Goal: Information Seeking & Learning: Check status

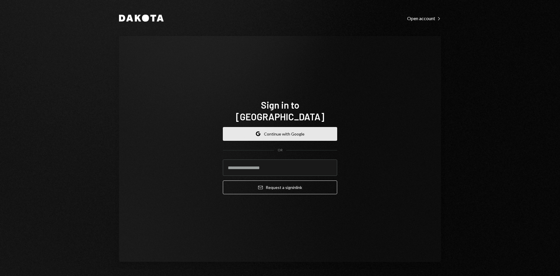
click at [274, 128] on button "Google Continue with Google" at bounding box center [280, 134] width 114 height 14
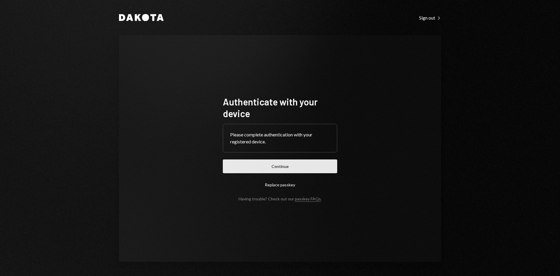
click at [302, 165] on button "Continue" at bounding box center [280, 166] width 114 height 14
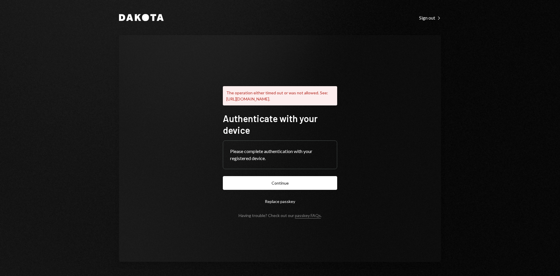
click at [298, 178] on form "Authenticate with your device Please complete authentication with your register…" at bounding box center [280, 164] width 114 height 105
click at [297, 184] on button "Continue" at bounding box center [280, 183] width 114 height 14
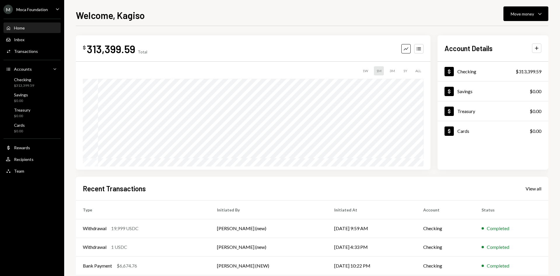
click at [38, 13] on div "M Moca Foundation" at bounding box center [26, 9] width 44 height 9
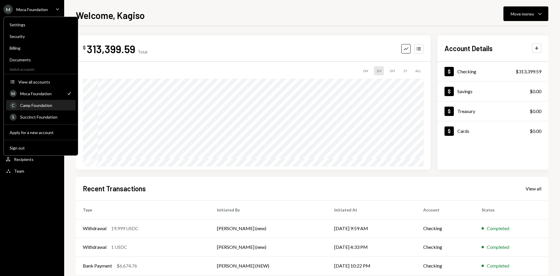
click at [45, 106] on div "Camp Foundation" at bounding box center [46, 105] width 52 height 5
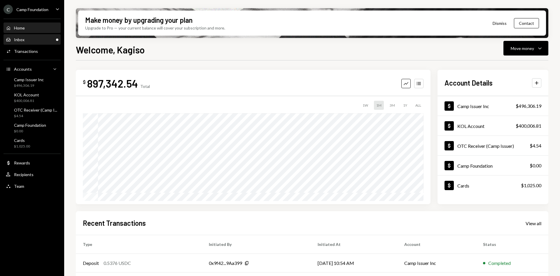
click at [24, 39] on div "Inbox Inbox" at bounding box center [32, 39] width 53 height 5
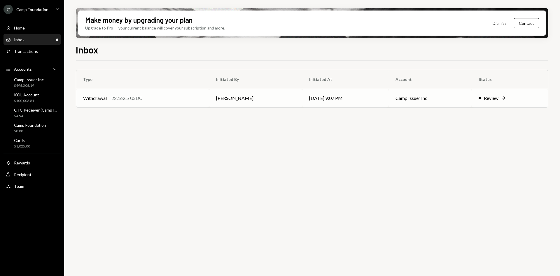
click at [213, 97] on td "[PERSON_NAME]" at bounding box center [255, 98] width 93 height 19
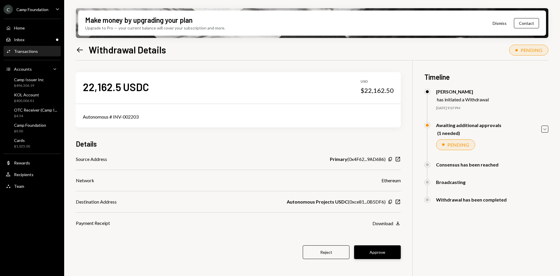
click at [372, 250] on button "Approve" at bounding box center [377, 252] width 47 height 14
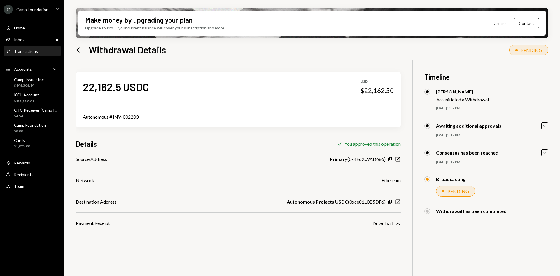
click at [34, 49] on div "Transactions" at bounding box center [26, 51] width 24 height 5
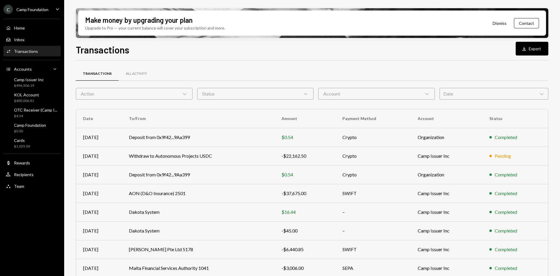
click at [33, 52] on div "Transactions" at bounding box center [26, 51] width 24 height 5
click at [283, 160] on td "-$22,162.50" at bounding box center [305, 155] width 61 height 19
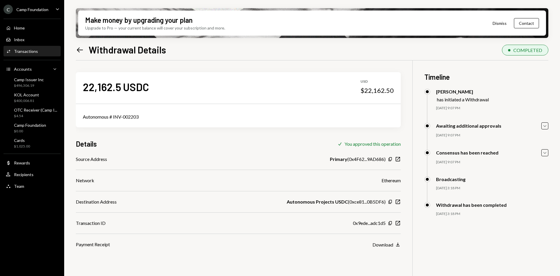
click at [38, 8] on div "Camp Foundation" at bounding box center [32, 9] width 32 height 5
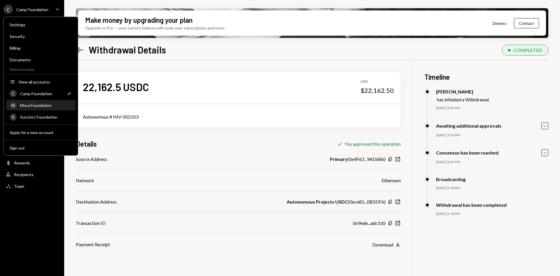
click at [44, 108] on div "M Moca Foundation" at bounding box center [41, 105] width 62 height 10
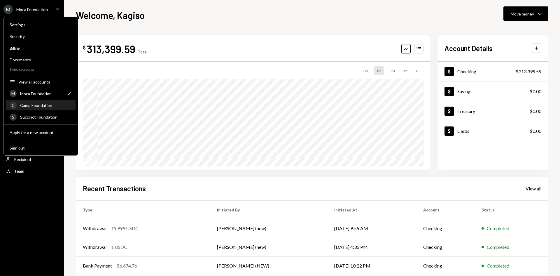
click at [41, 103] on div "Camp Foundation" at bounding box center [46, 105] width 52 height 5
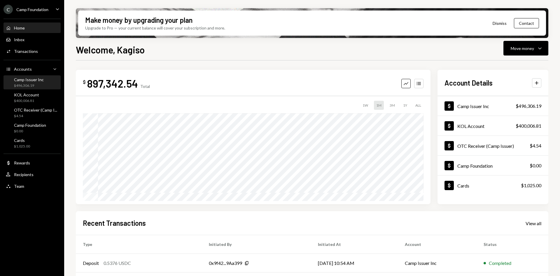
click at [33, 83] on div "Camp Issuer Inc $496,306.19" at bounding box center [29, 82] width 30 height 11
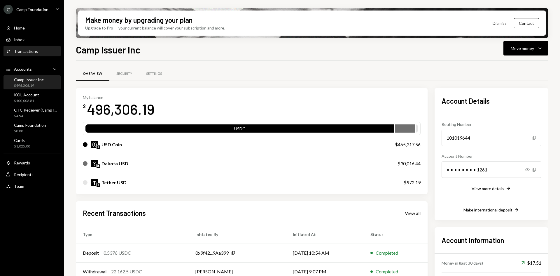
click at [32, 53] on div "Transactions" at bounding box center [26, 51] width 24 height 5
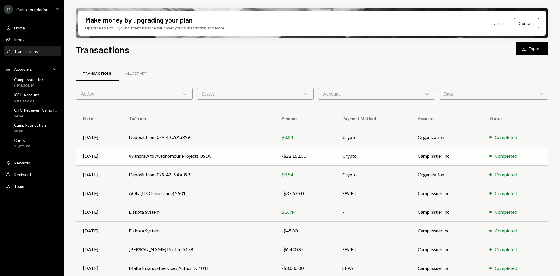
click at [421, 161] on td "Camp Issuer Inc" at bounding box center [447, 155] width 72 height 19
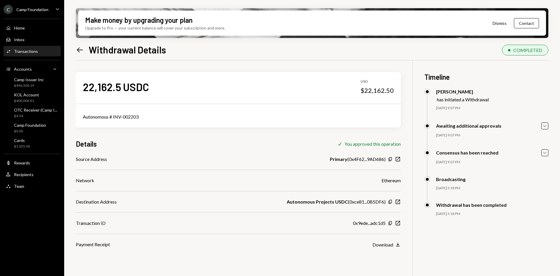
click at [401, 223] on div "22,162.5 USDC USD $22,162.50 Autonomous # INV-002203 Details Check You approved…" at bounding box center [312, 198] width 473 height 276
click at [398, 223] on icon "button" at bounding box center [398, 223] width 4 height 4
click at [26, 143] on div "Cards $1,025.00" at bounding box center [22, 143] width 16 height 11
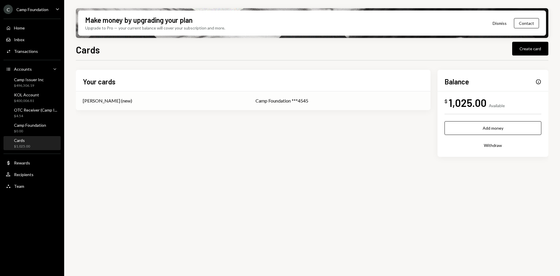
click at [325, 94] on td "Camp Foundation ***4545" at bounding box center [340, 100] width 182 height 19
click at [539, 82] on div "Info" at bounding box center [539, 82] width 6 height 6
click at [276, 111] on div "Your cards [PERSON_NAME] (new) Camp Foundation ***4545 Balance Info $ 1,025.00 …" at bounding box center [312, 113] width 473 height 87
click at [261, 102] on div "Camp Foundation ***4545" at bounding box center [340, 100] width 168 height 7
click at [208, 105] on td "[PERSON_NAME] (new)" at bounding box center [162, 100] width 173 height 19
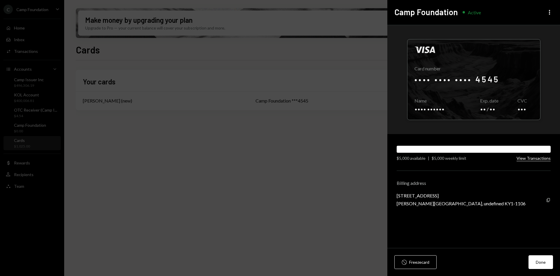
click at [535, 158] on button "View Transactions" at bounding box center [534, 159] width 34 height 6
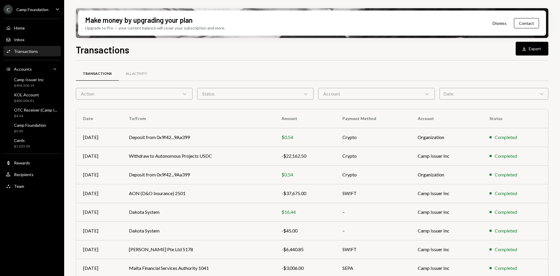
click at [345, 99] on div "Account Chevron Down" at bounding box center [376, 94] width 117 height 12
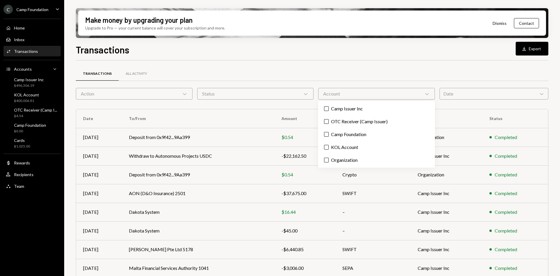
click at [398, 80] on div "Transactions All Activity" at bounding box center [312, 73] width 473 height 15
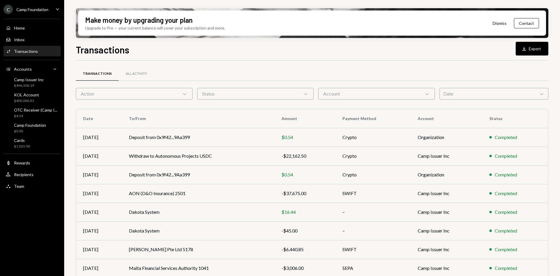
click at [274, 97] on div "Status Chevron Down" at bounding box center [255, 94] width 117 height 12
click at [226, 66] on div "Transactions All Activity" at bounding box center [312, 73] width 473 height 15
drag, startPoint x: 174, startPoint y: 85, endPoint x: 171, endPoint y: 89, distance: 5.4
click at [172, 88] on div "Transactions All Activity Action Chevron Down Status Chevron Down Account Chevr…" at bounding box center [312, 204] width 473 height 269
click at [171, 89] on div "Action Chevron Down" at bounding box center [134, 94] width 117 height 12
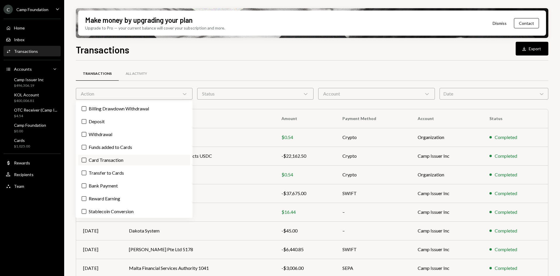
click at [129, 160] on label "Card Transaction" at bounding box center [134, 160] width 112 height 11
click at [86, 160] on button "Card Transaction" at bounding box center [84, 160] width 5 height 5
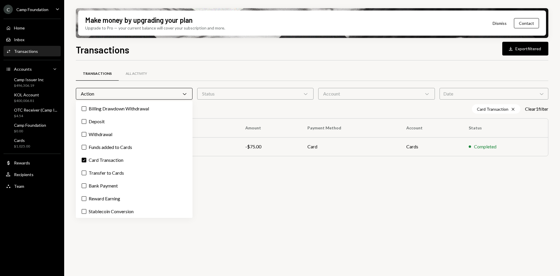
click at [275, 171] on div "Transactions All Activity Action Chevron Down Status Chevron Down Account Chevr…" at bounding box center [312, 171] width 473 height 222
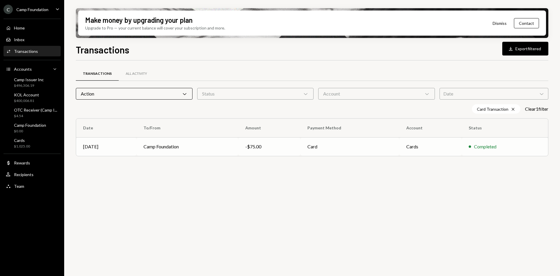
click at [218, 150] on td "Camp Foundation" at bounding box center [188, 146] width 102 height 19
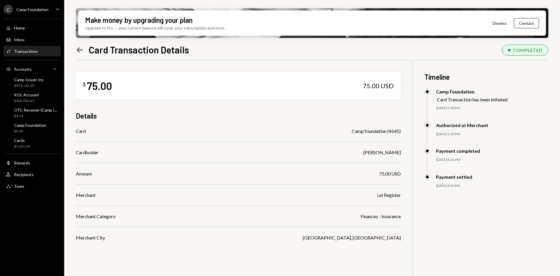
click at [81, 50] on icon "Left Arrow" at bounding box center [80, 50] width 8 height 8
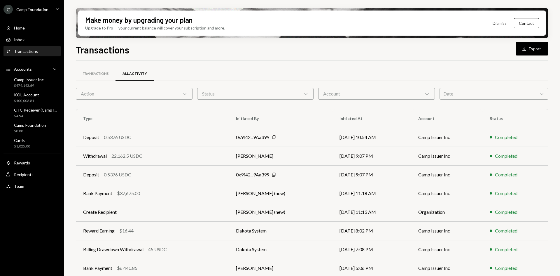
click at [188, 93] on div "Action Chevron Down" at bounding box center [134, 94] width 117 height 12
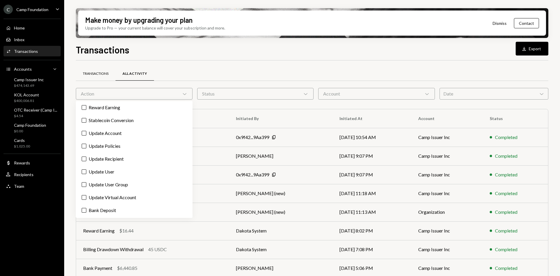
scroll to position [232, 0]
click at [114, 93] on div "Action Chevron Down" at bounding box center [134, 94] width 117 height 12
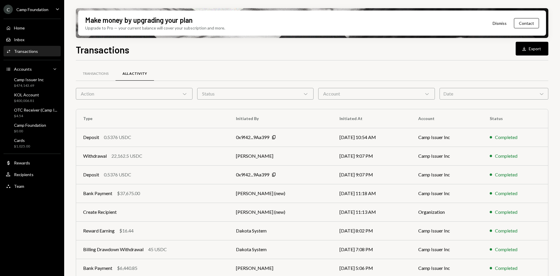
click at [114, 93] on div "Action Chevron Down" at bounding box center [134, 94] width 117 height 12
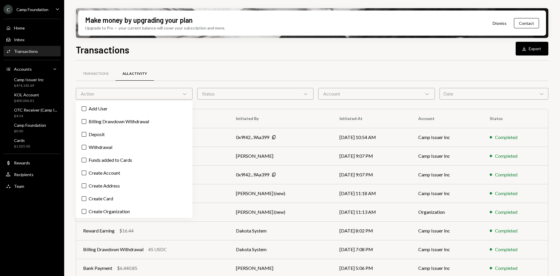
type button "on"
click at [112, 196] on label "Create Card" at bounding box center [134, 198] width 112 height 11
click at [86, 196] on button "Create Card" at bounding box center [84, 198] width 5 height 5
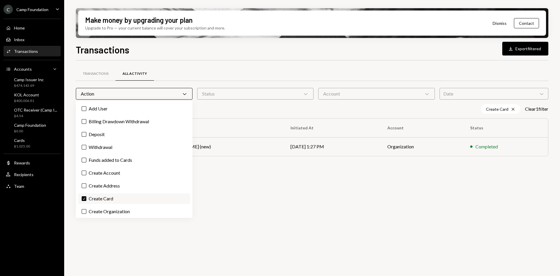
click at [112, 196] on label "Check Create Card" at bounding box center [134, 198] width 112 height 11
click at [86, 196] on button "Check" at bounding box center [84, 198] width 5 height 5
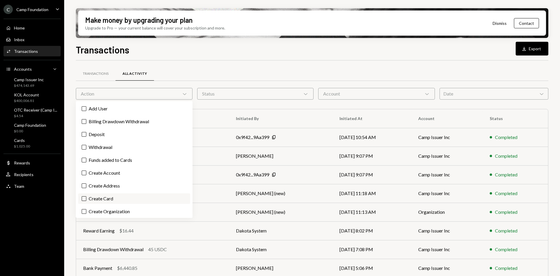
click at [114, 196] on label "Create Card" at bounding box center [134, 198] width 112 height 11
click at [86, 196] on button "Create Card" at bounding box center [84, 198] width 5 height 5
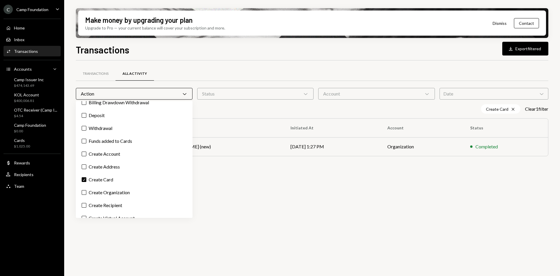
scroll to position [29, 0]
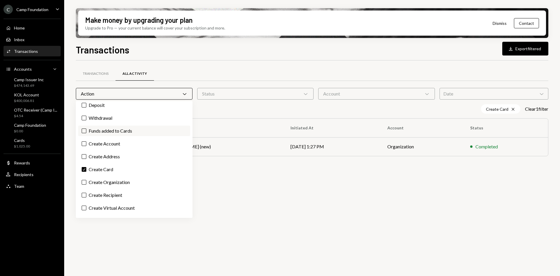
click at [118, 134] on label "Funds added to Cards" at bounding box center [134, 130] width 112 height 11
click at [86, 133] on button "Funds added to Cards" at bounding box center [84, 130] width 5 height 5
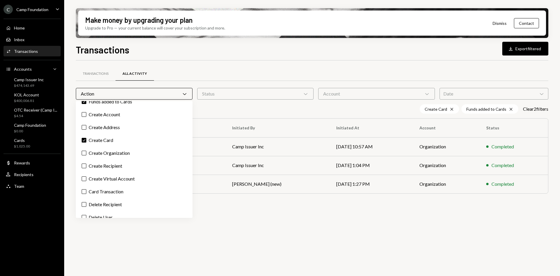
scroll to position [88, 0]
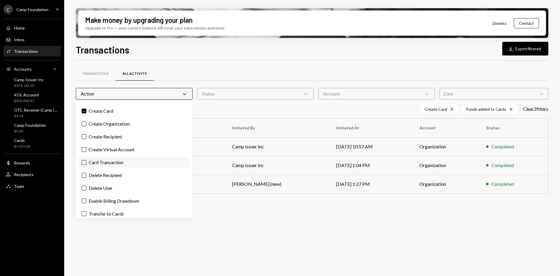
click at [125, 163] on label "Card Transaction" at bounding box center [134, 162] width 112 height 11
click at [86, 163] on button "Card Transaction" at bounding box center [84, 162] width 5 height 5
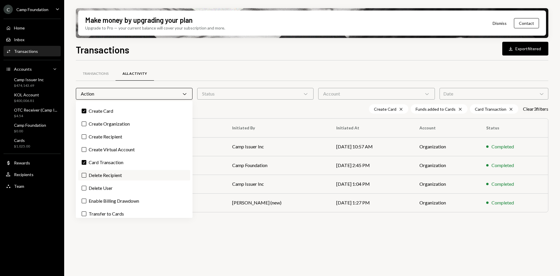
scroll to position [117, 0]
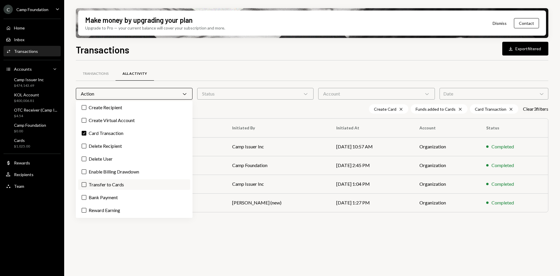
click at [123, 184] on label "Transfer to Cards" at bounding box center [134, 184] width 112 height 11
click at [86, 184] on button "Transfer to Cards" at bounding box center [84, 184] width 5 height 5
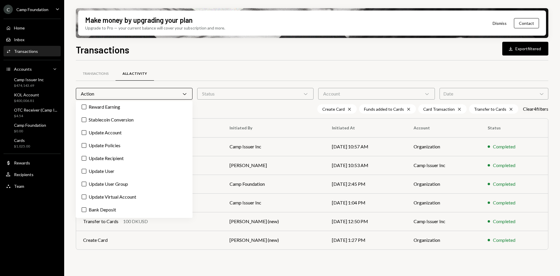
scroll to position [232, 0]
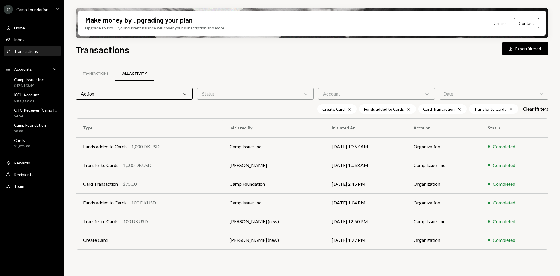
click at [171, 258] on div "Transactions All Activity Action Chevron Down Status Chevron Down Account Chevr…" at bounding box center [312, 165] width 473 height 191
click at [145, 187] on div "Card Transaction $75.00" at bounding box center [149, 183] width 132 height 7
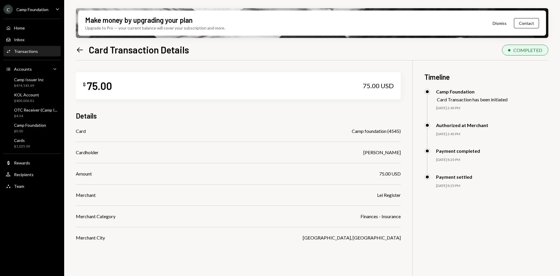
click at [528, 88] on div "Timeline Camp Foundation Card Transaction has been initiated 07/10/25 2:45 PM A…" at bounding box center [487, 129] width 124 height 139
